Goal: Task Accomplishment & Management: Use online tool/utility

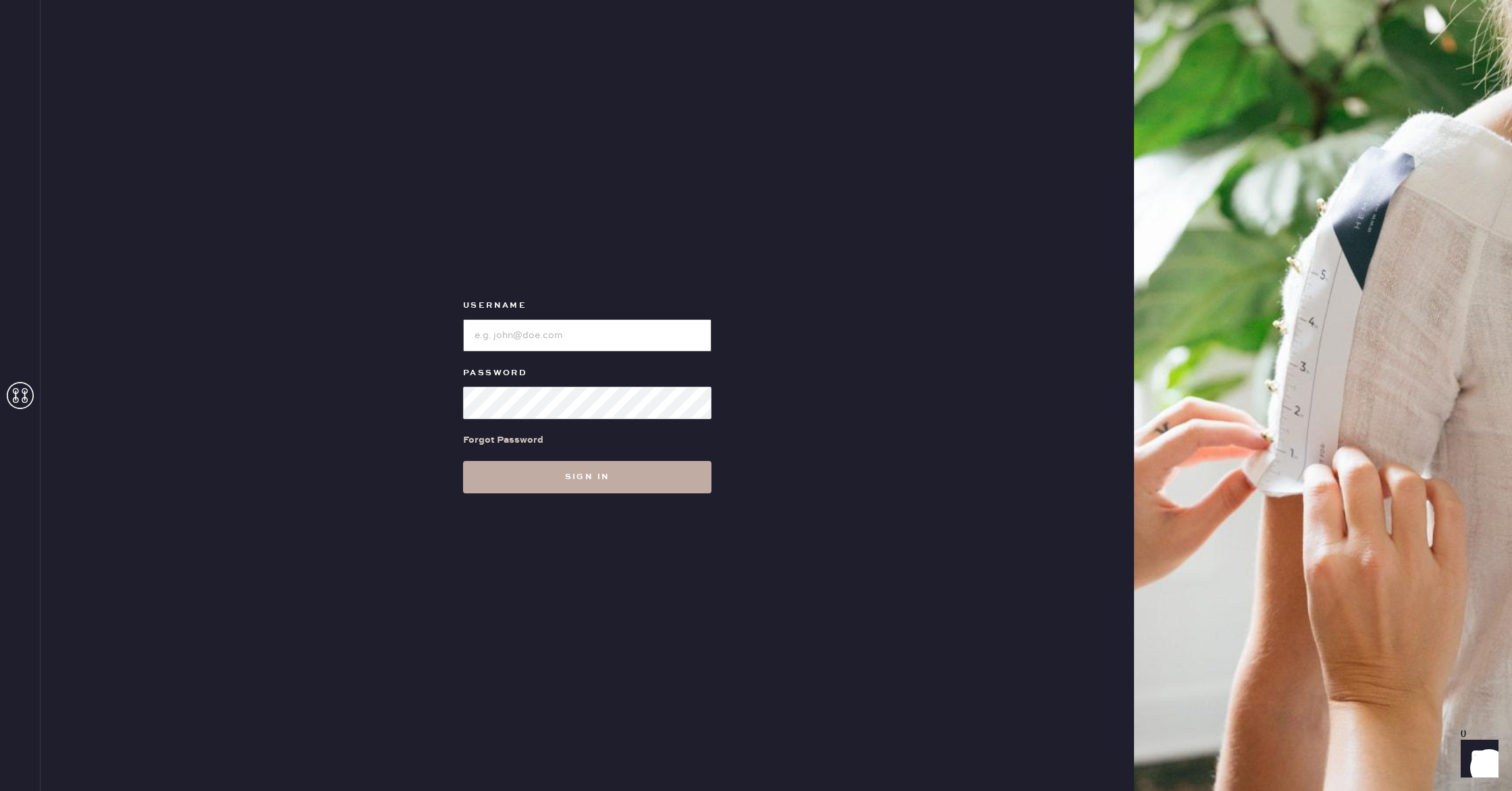
type input "reformationgoldcoastchicago"
click at [568, 482] on button "Sign in" at bounding box center [587, 476] width 248 height 32
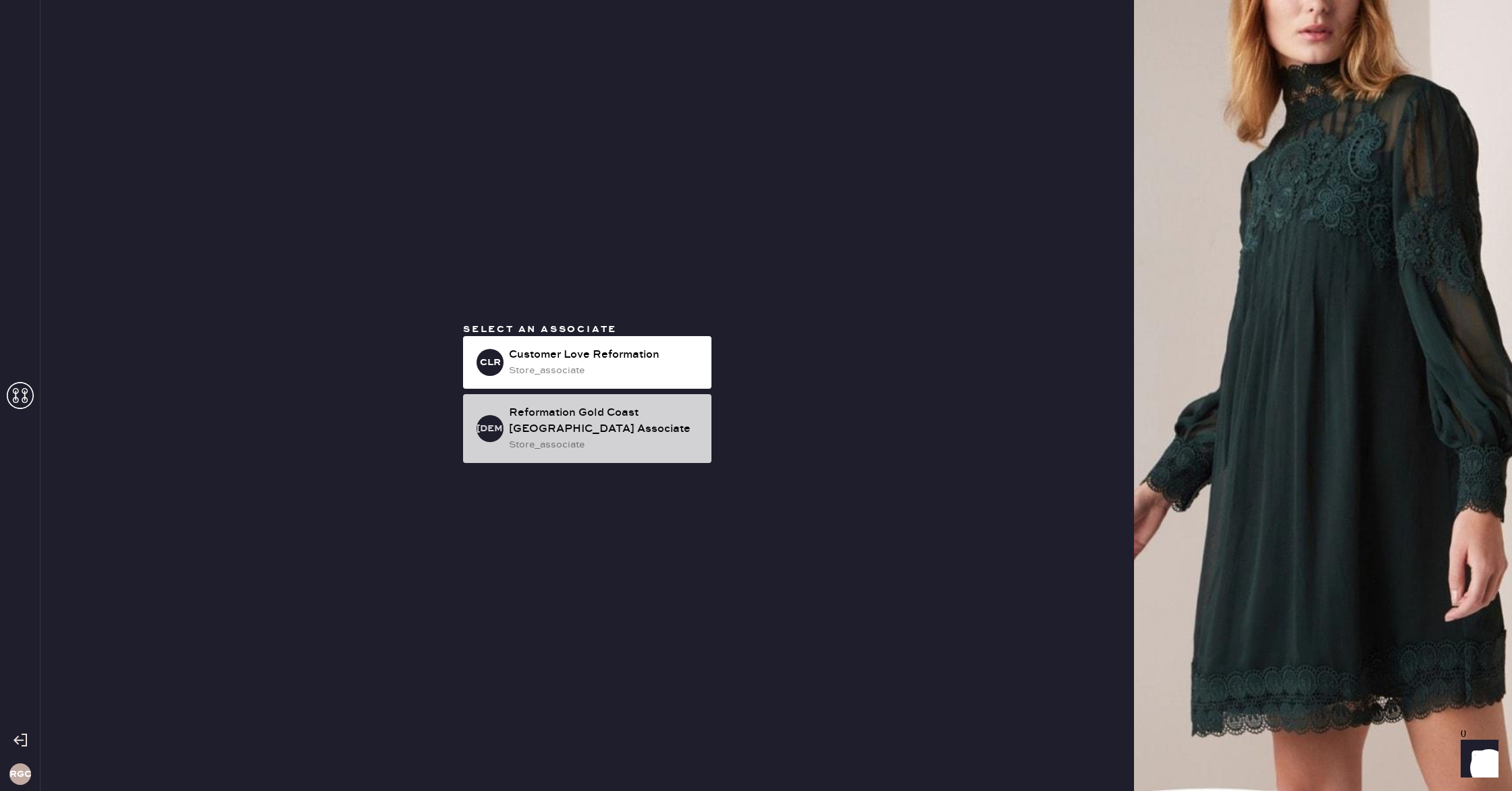
click at [701, 427] on div "RGCCA Reformation Gold Coast [GEOGRAPHIC_DATA] Associate store_associate" at bounding box center [587, 428] width 248 height 69
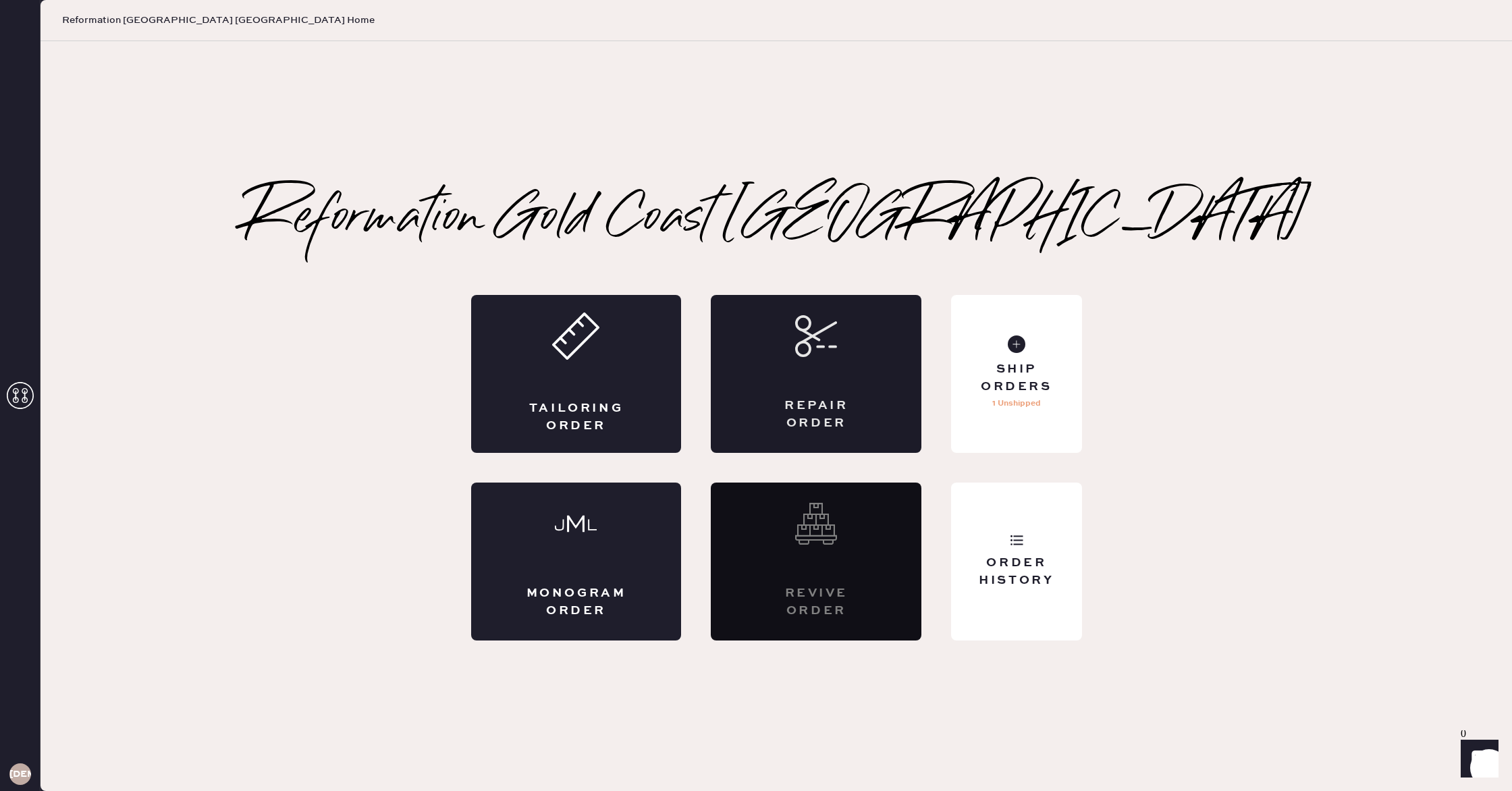
click at [837, 374] on div "Repair Order" at bounding box center [816, 374] width 211 height 158
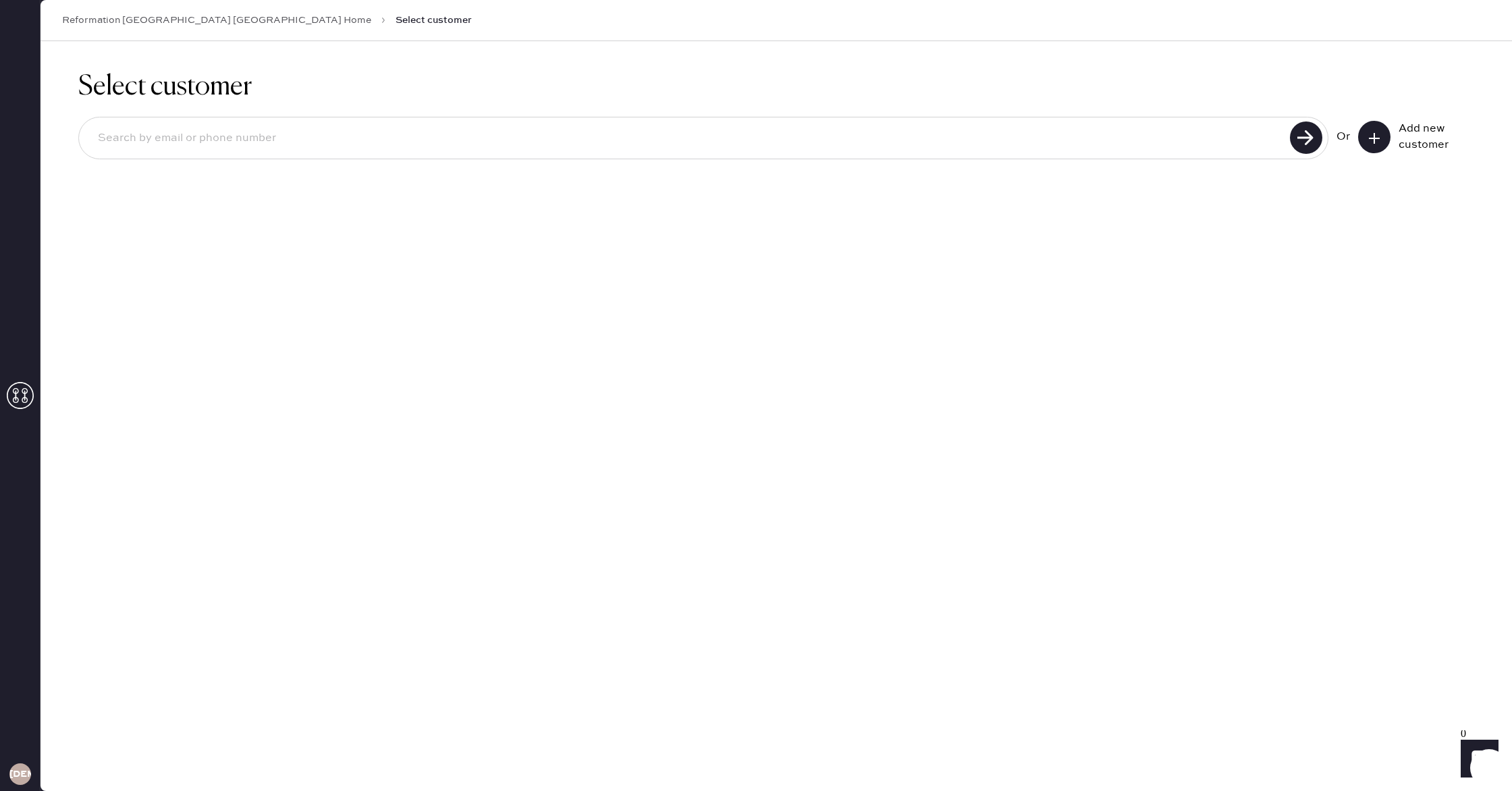
click at [737, 137] on input at bounding box center [686, 138] width 1199 height 31
type input "2484990393"
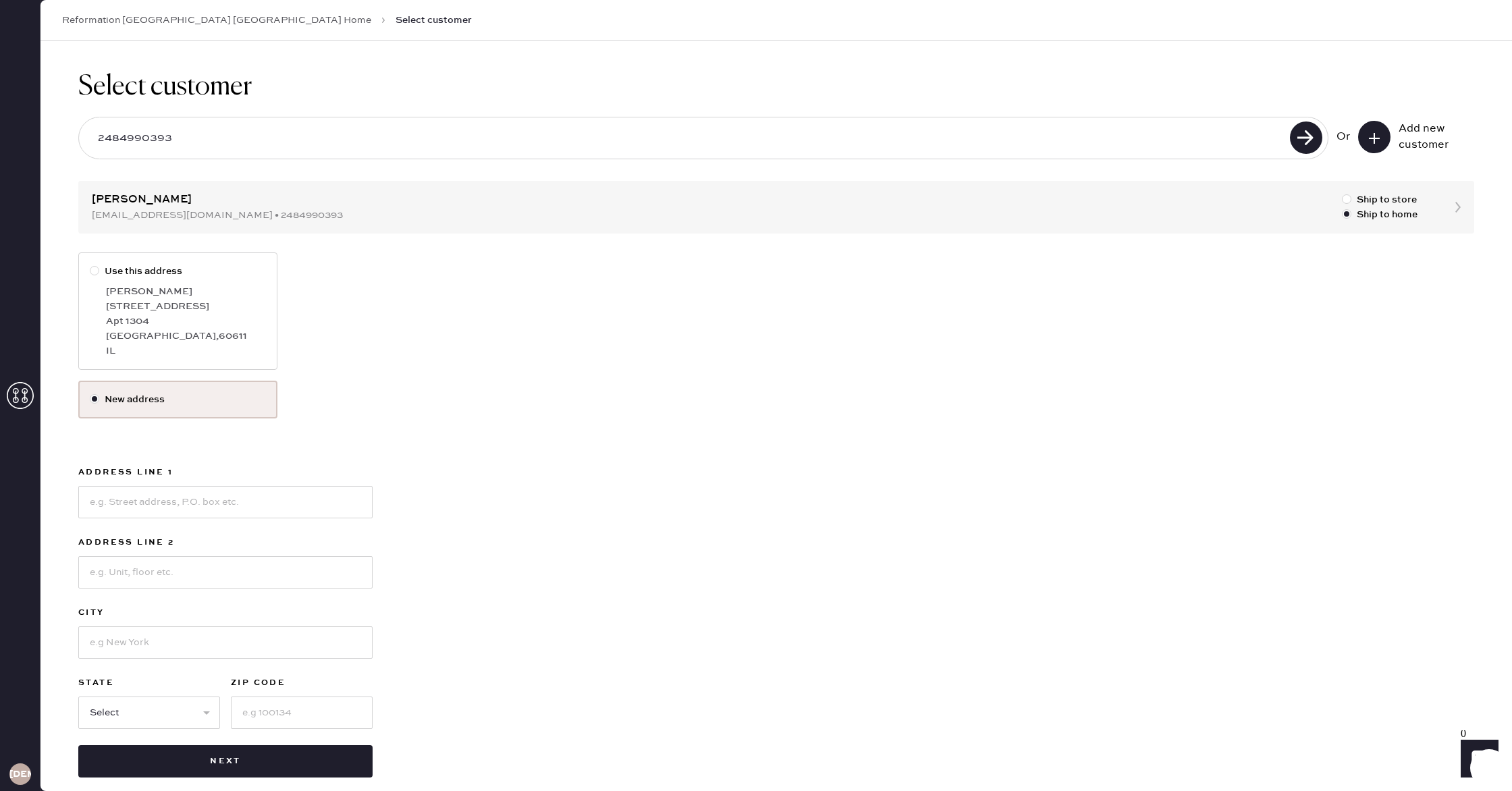
click at [115, 316] on div "Apt 1304" at bounding box center [186, 321] width 160 height 15
click at [90, 265] on input "Use this address" at bounding box center [90, 264] width 1 height 1
radio input "true"
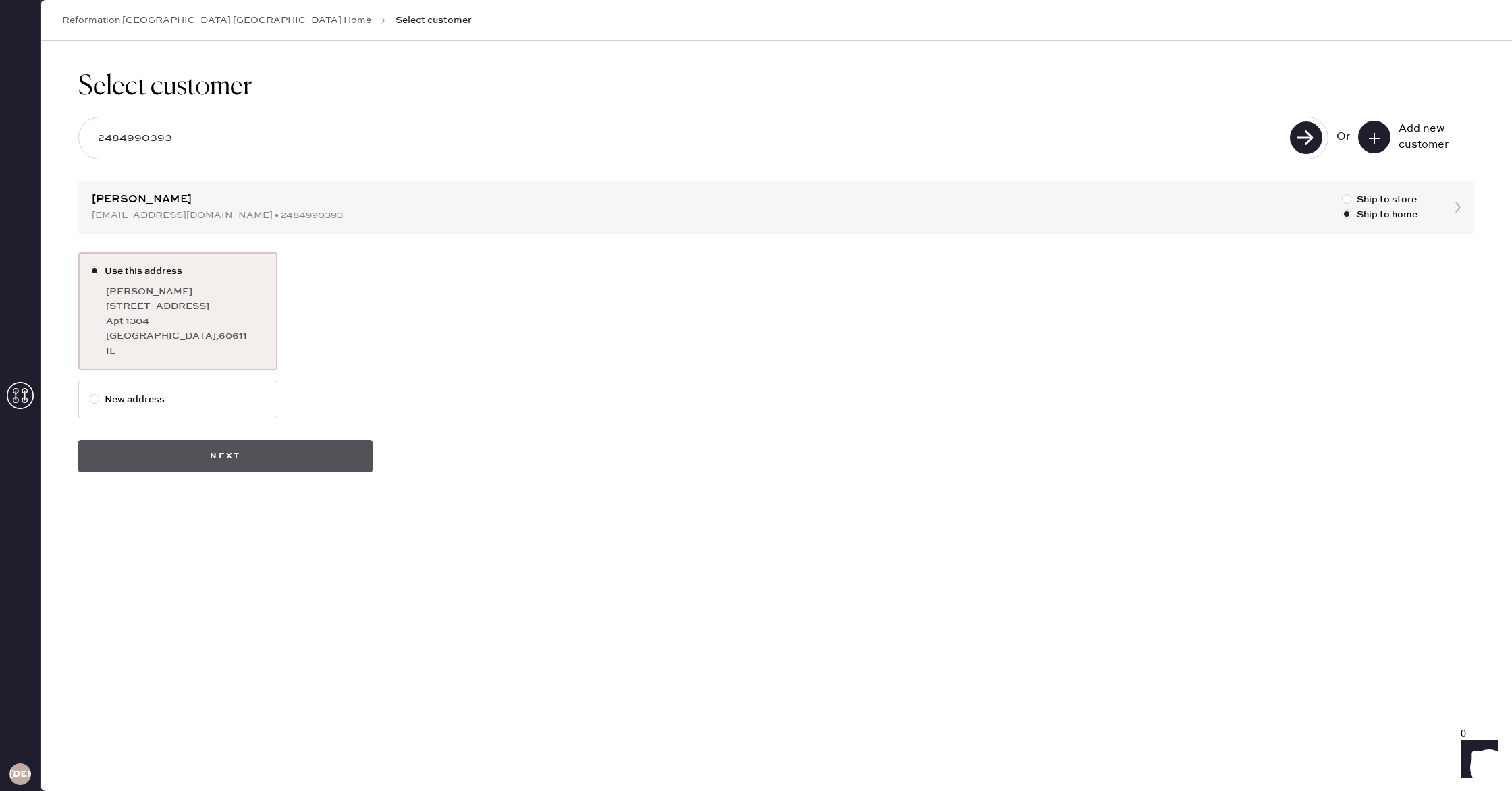
click at [262, 461] on button "Next" at bounding box center [225, 456] width 295 height 32
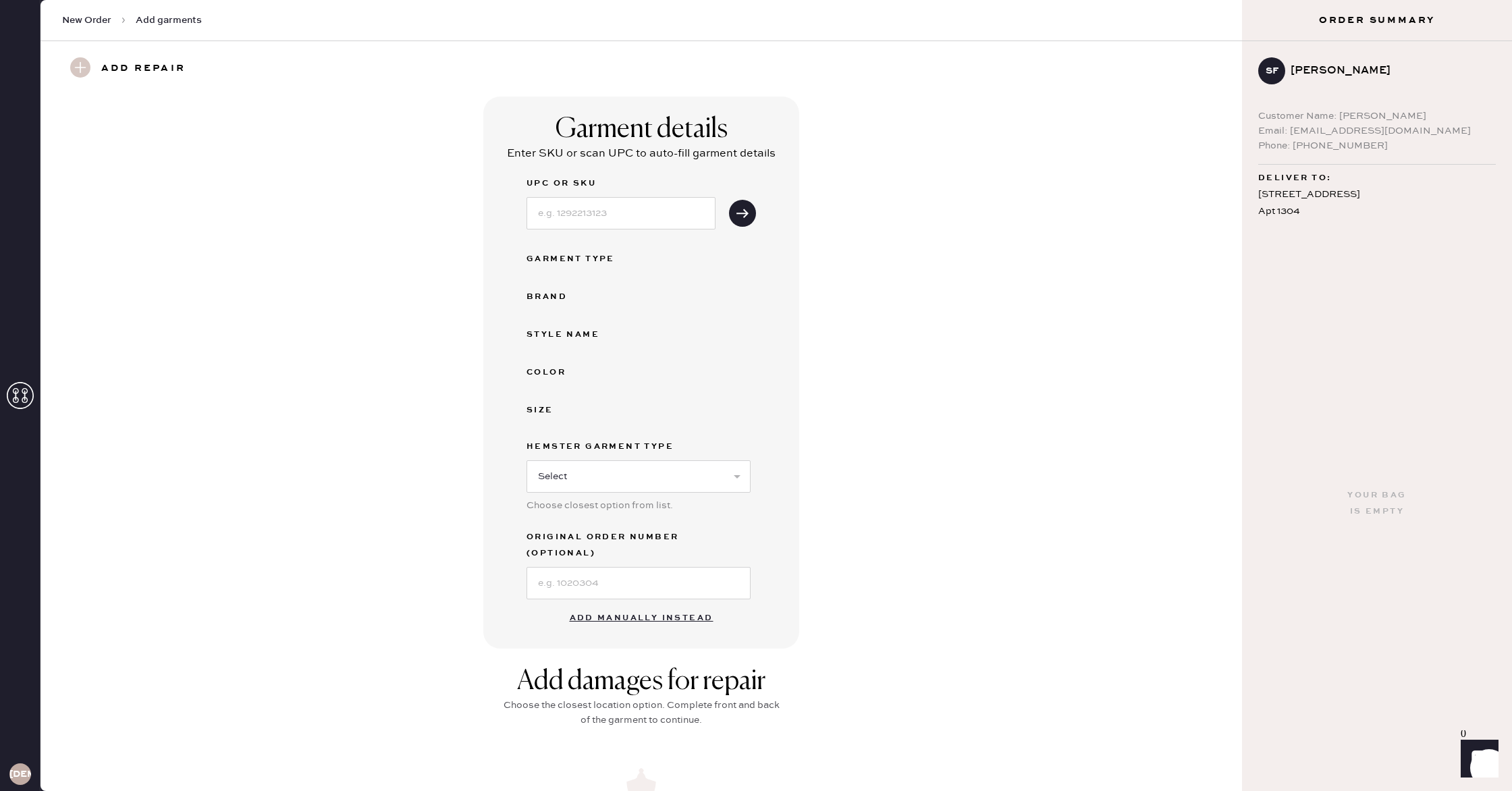
click at [631, 604] on button "Add manually instead" at bounding box center [642, 618] width 160 height 27
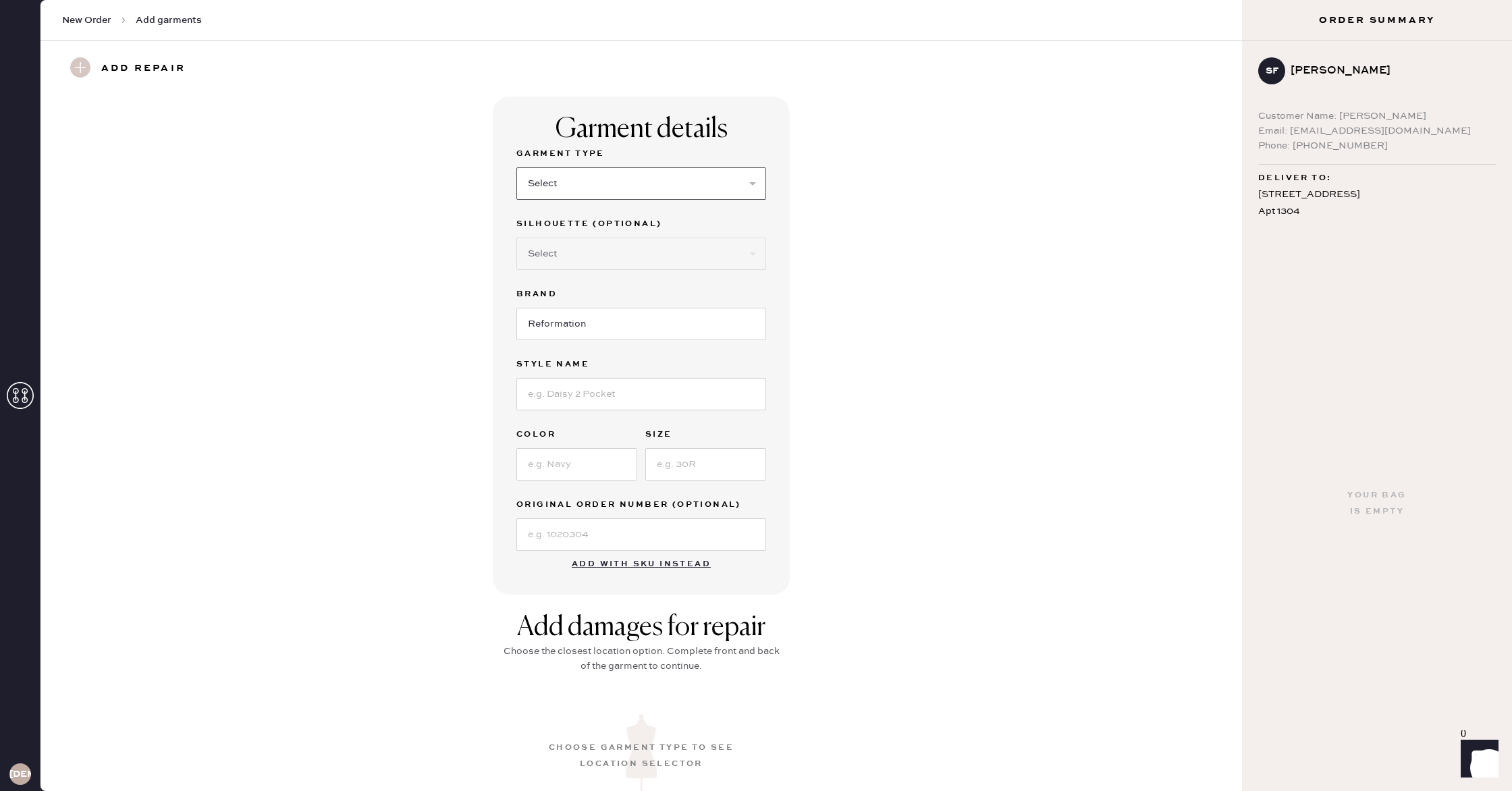
click at [556, 188] on select "Select Basic Skirt Jeans Leggings Pants Shorts Basic Sleeved Dress Basic Sleeve…" at bounding box center [642, 183] width 250 height 32
select select "6"
click at [573, 250] on select "Select Maxi Dress Midi Dress Mini Dress Other" at bounding box center [642, 253] width 250 height 32
select select "38"
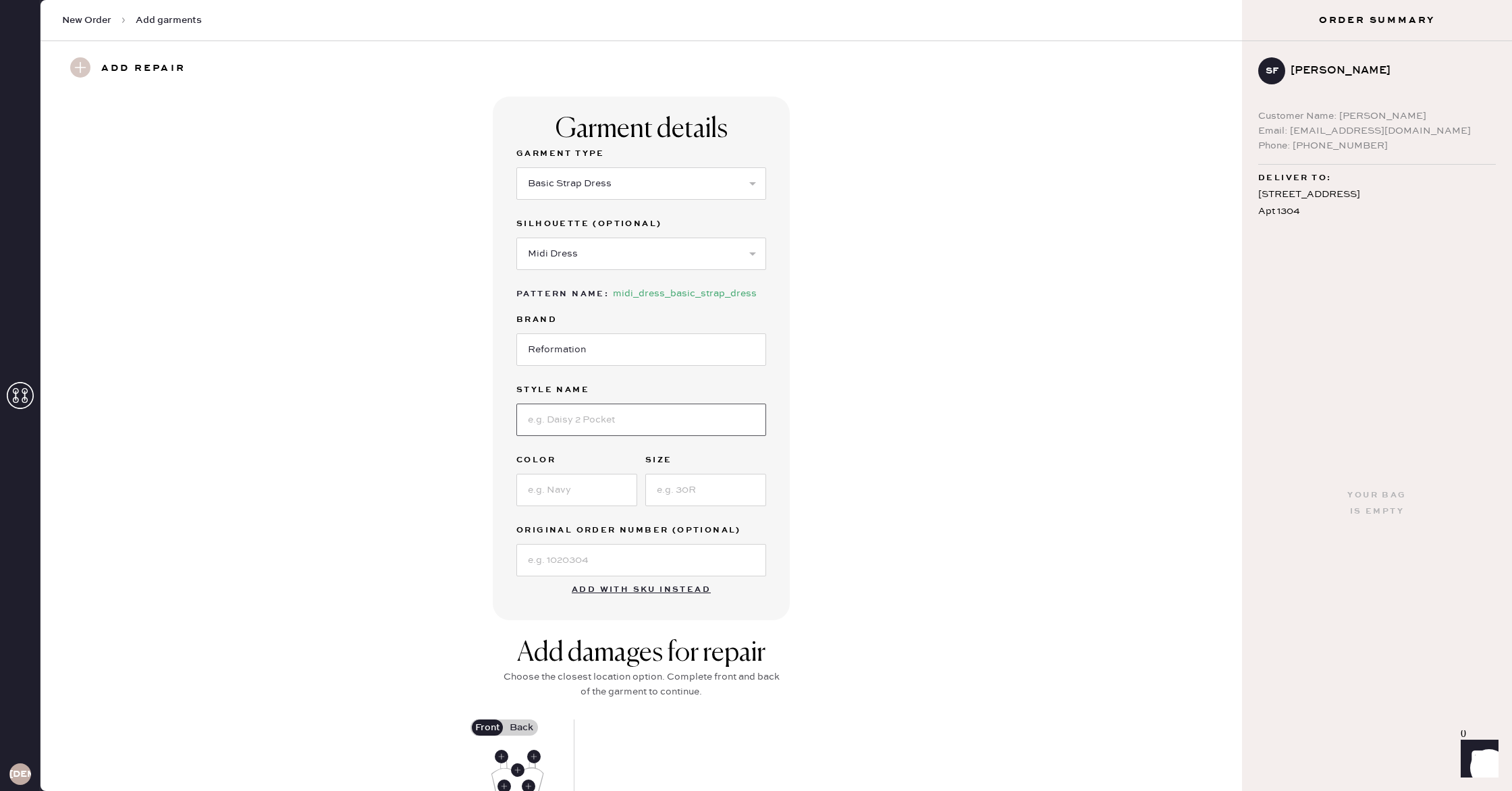
click at [575, 426] on input at bounding box center [642, 419] width 250 height 32
type input "Catana Dress"
click at [601, 493] on input at bounding box center [577, 489] width 121 height 32
type input "Navy"
click at [719, 487] on input at bounding box center [706, 489] width 121 height 32
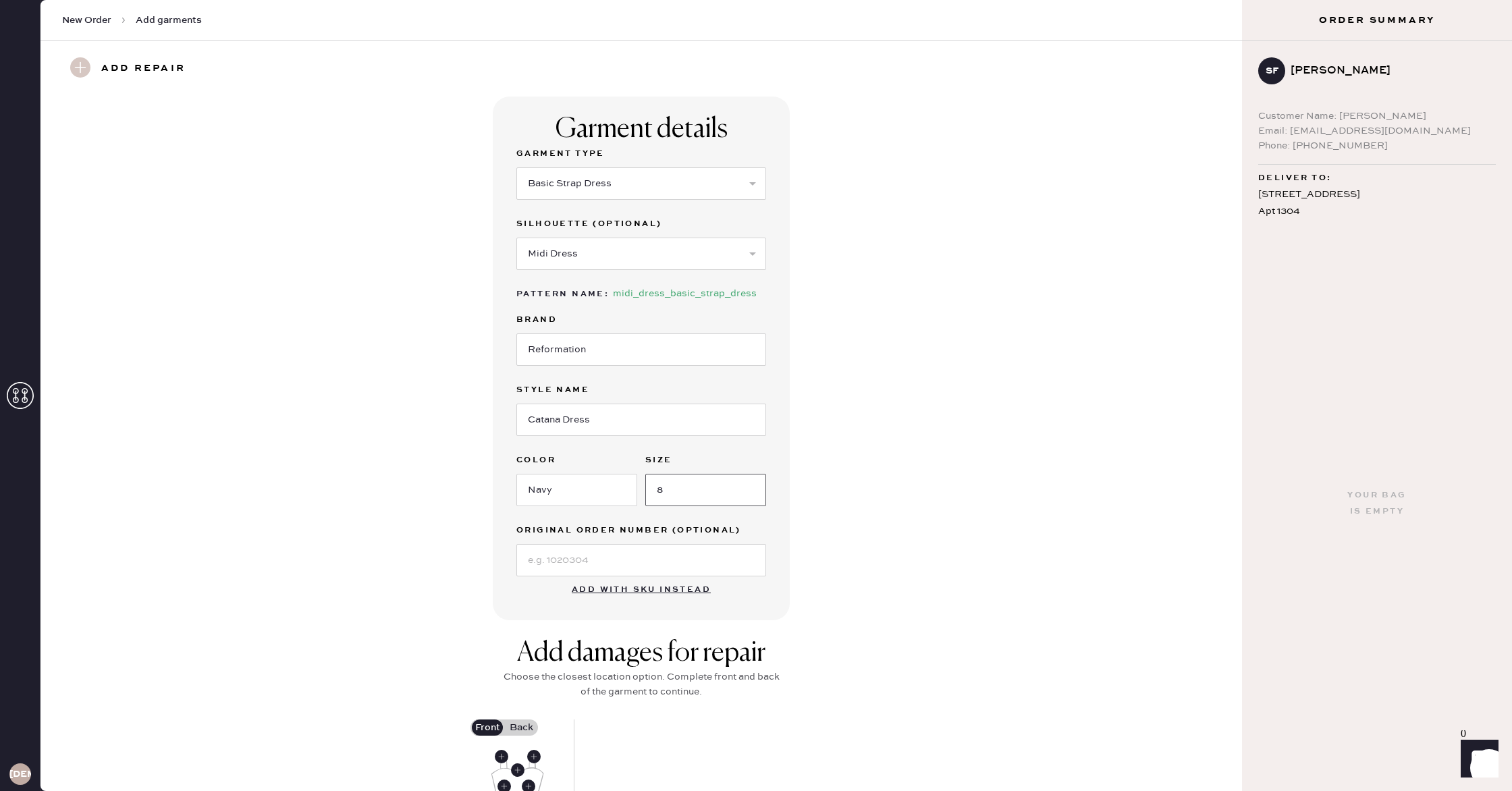
type input "8"
click at [675, 552] on input at bounding box center [642, 559] width 250 height 32
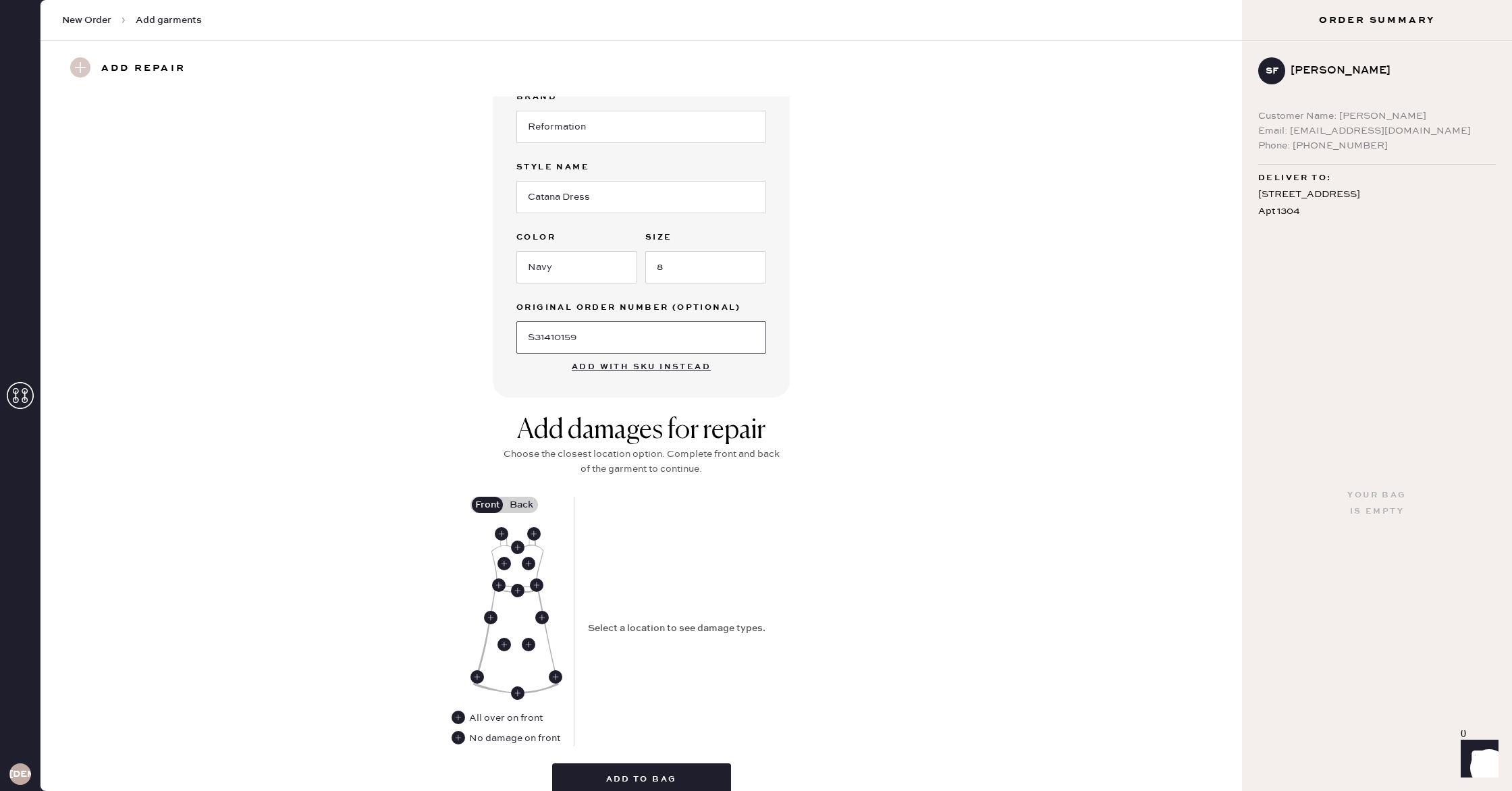
scroll to position [231, 0]
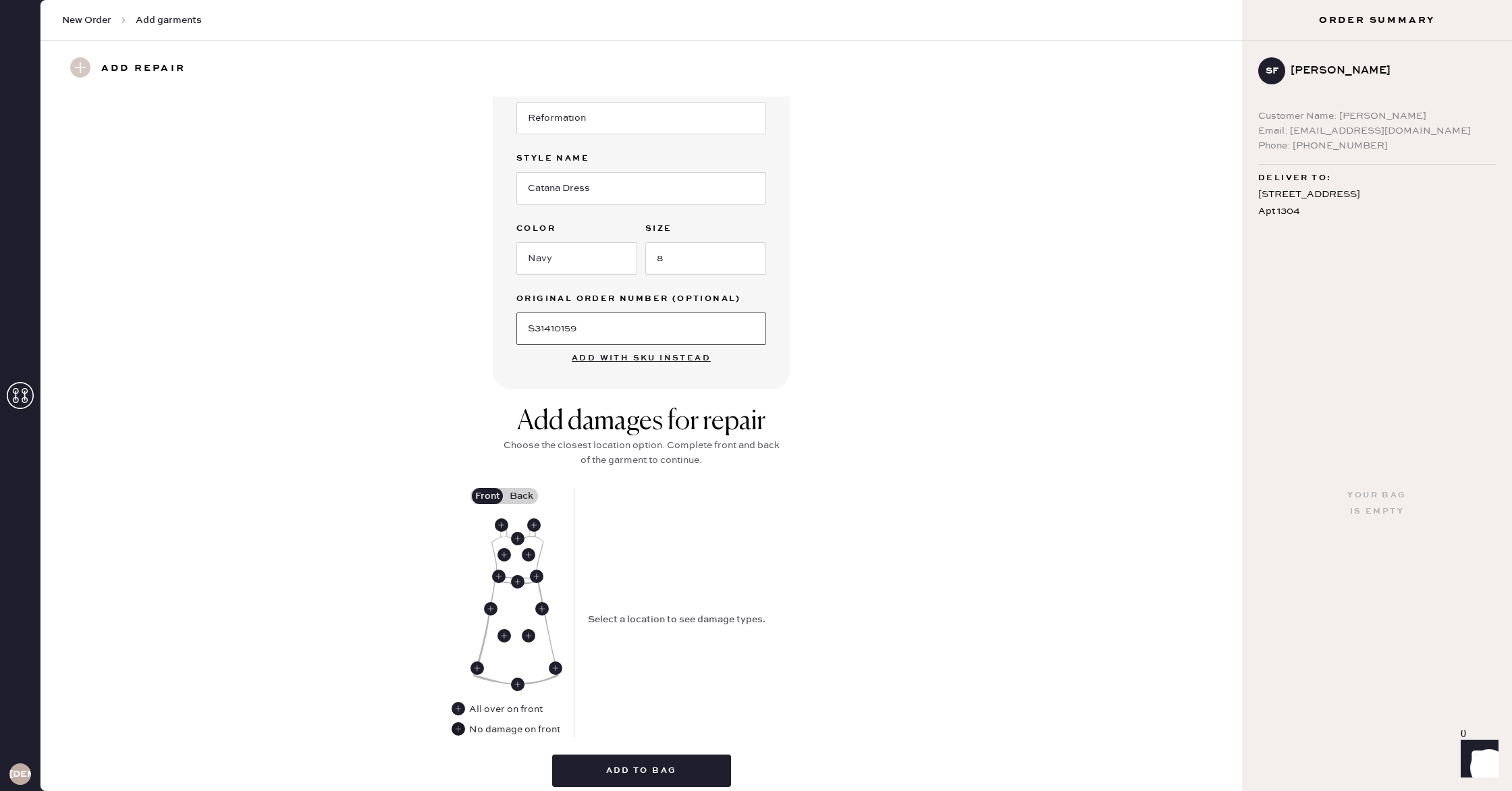
type input "S31410159"
click at [458, 729] on use at bounding box center [458, 729] width 13 height 13
click at [525, 488] on label "Back" at bounding box center [521, 496] width 34 height 16
click at [530, 495] on label "Back" at bounding box center [521, 496] width 34 height 16
click at [522, 496] on input "Back" at bounding box center [522, 496] width 0 height 0
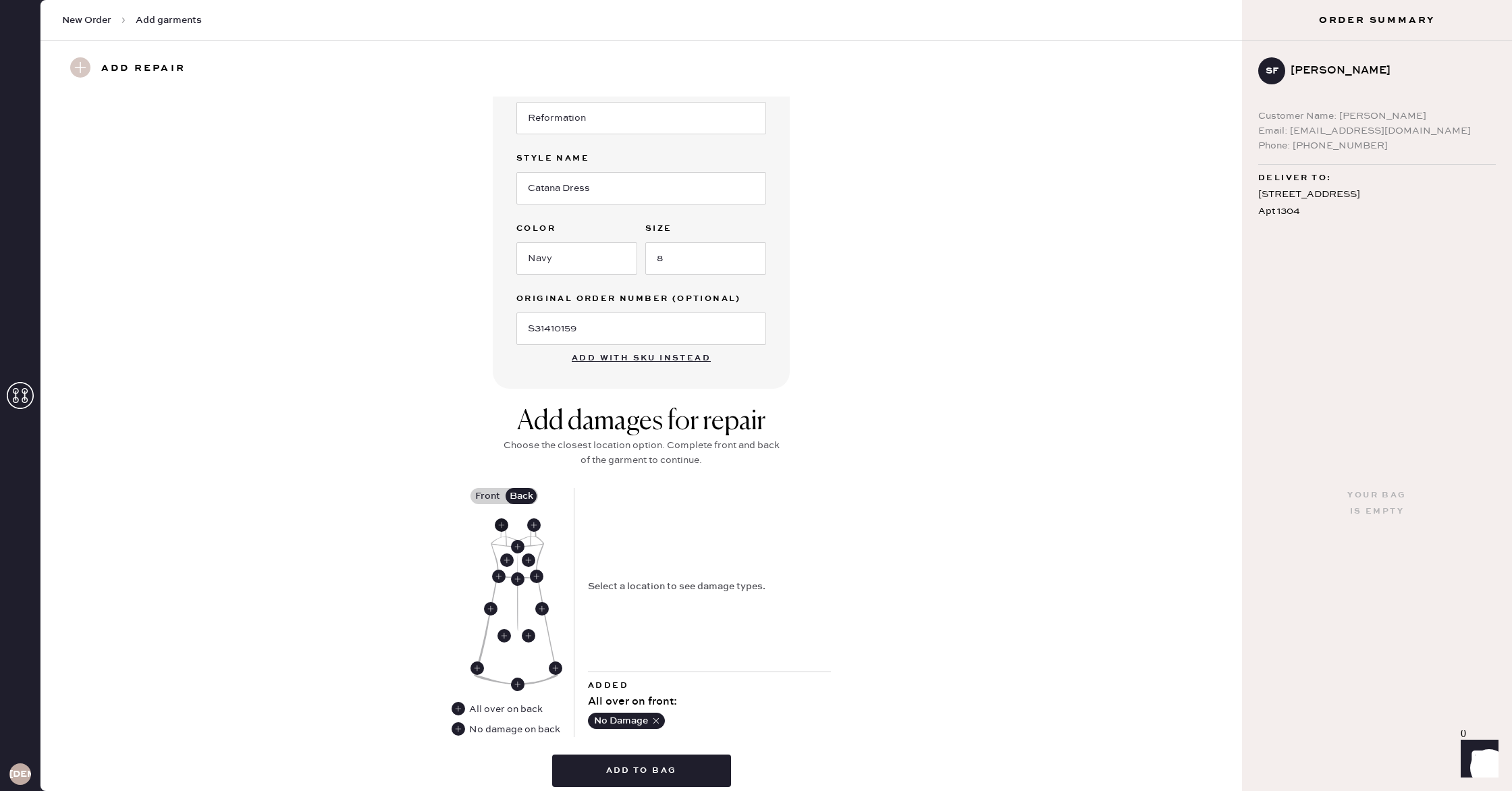
click at [499, 528] on use at bounding box center [502, 525] width 13 height 13
click at [681, 650] on select "Select Broken / Ripped Hem Broken Beads Broken Belt Loop Broken Button Broken C…" at bounding box center [709, 638] width 243 height 32
select select "1668"
select select
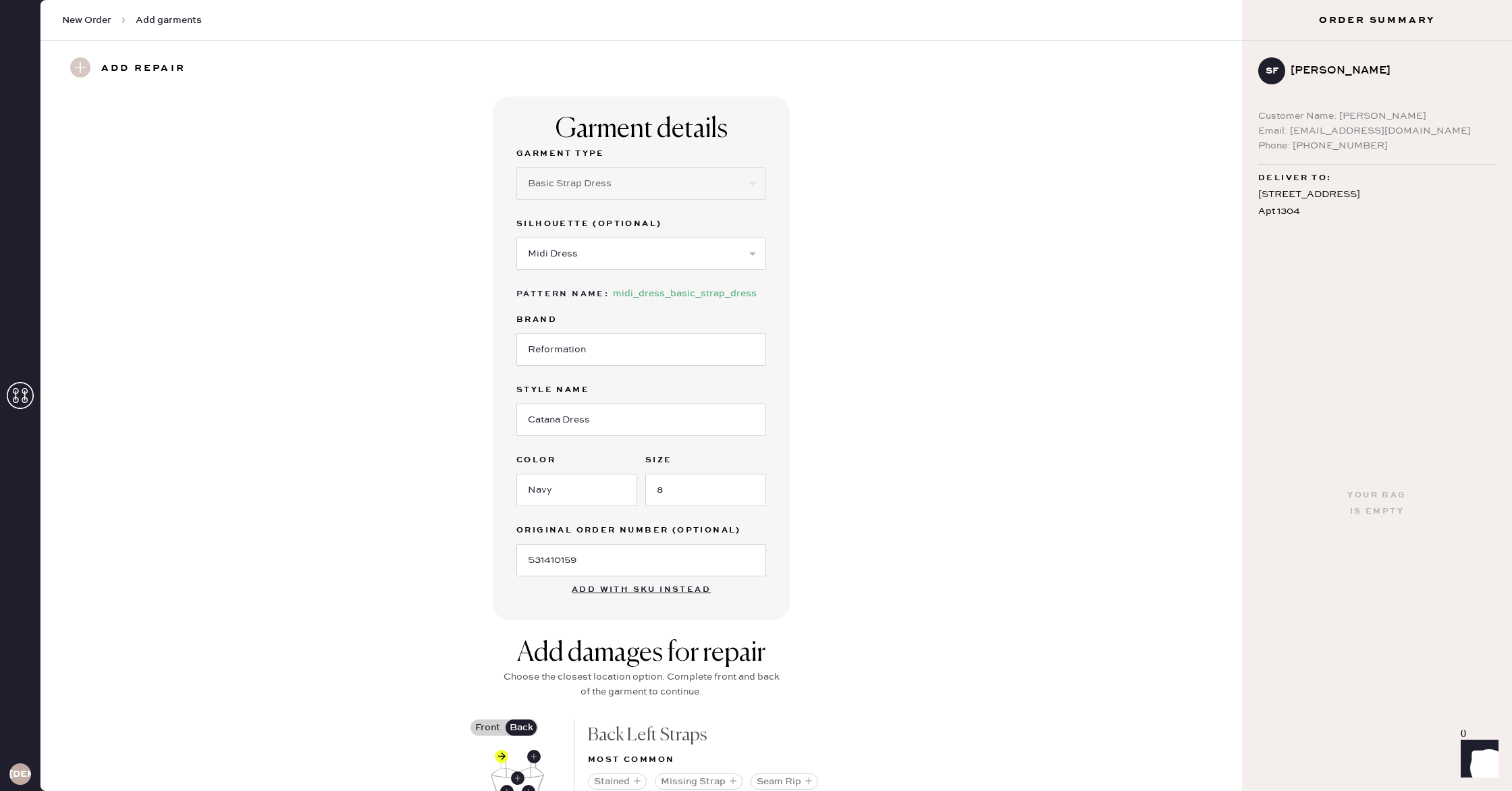
scroll to position [326, 0]
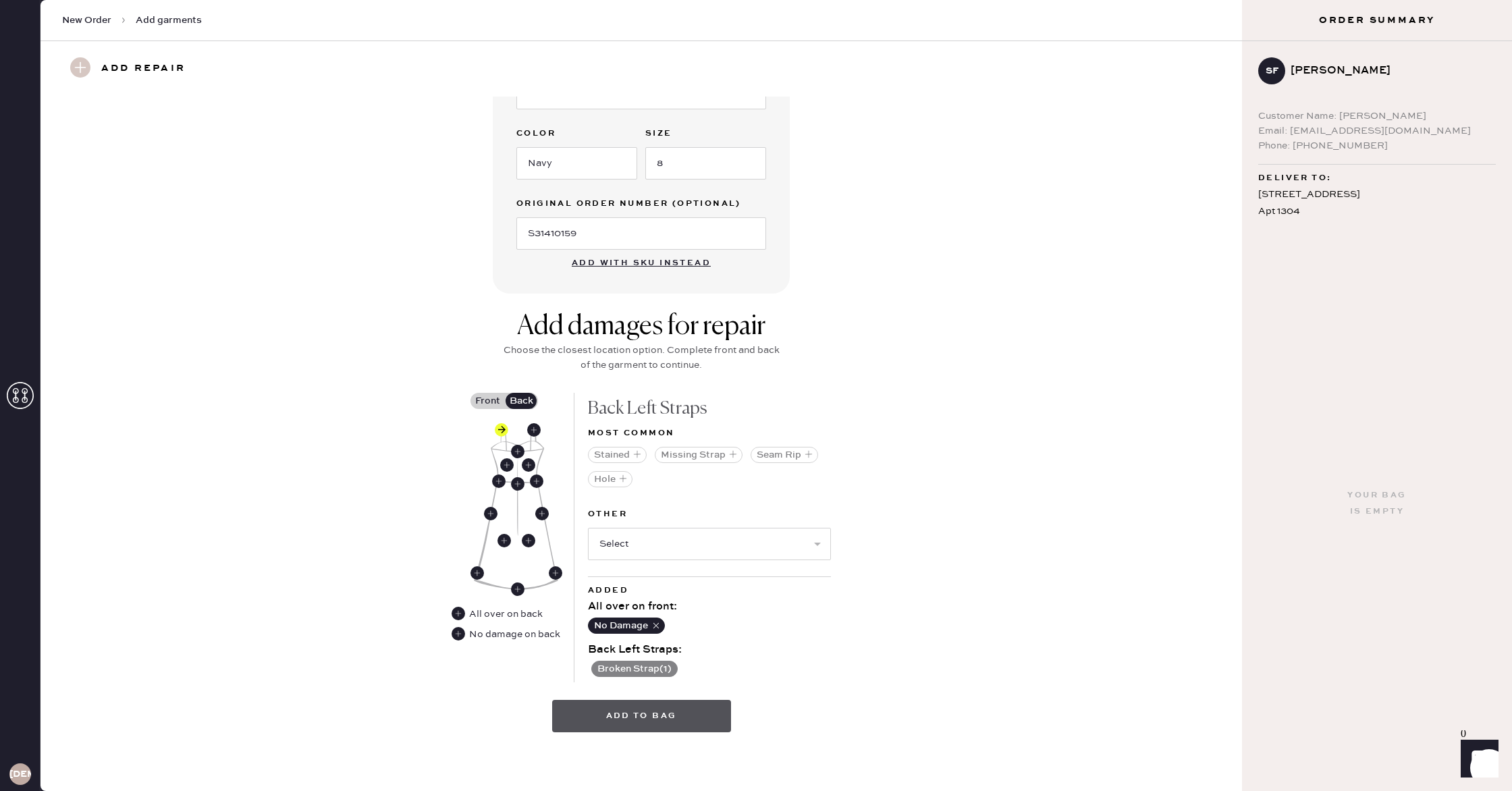
click at [634, 717] on button "Add to bag" at bounding box center [641, 715] width 179 height 32
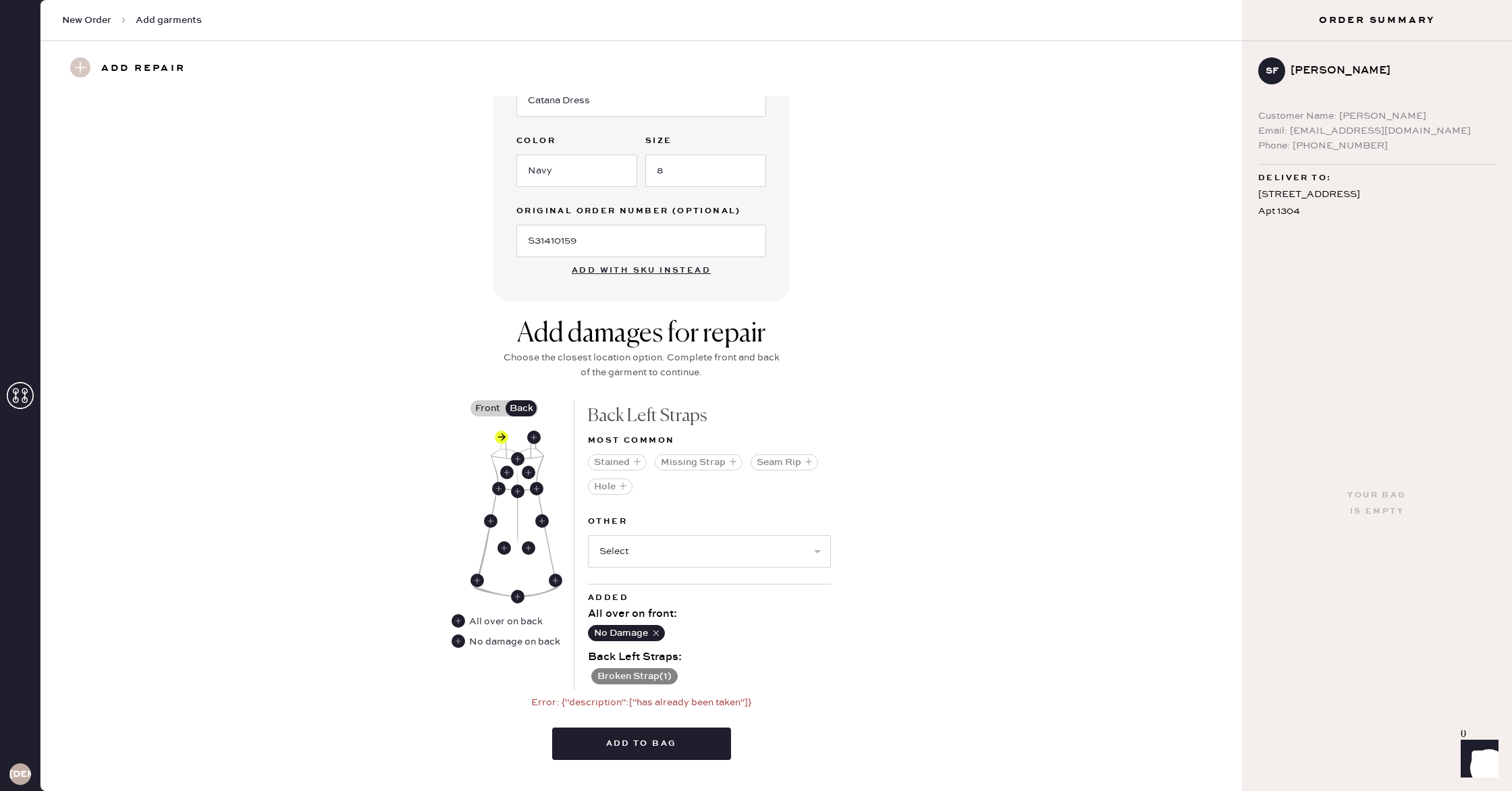
scroll to position [347, 0]
